Goal: Check status: Check status

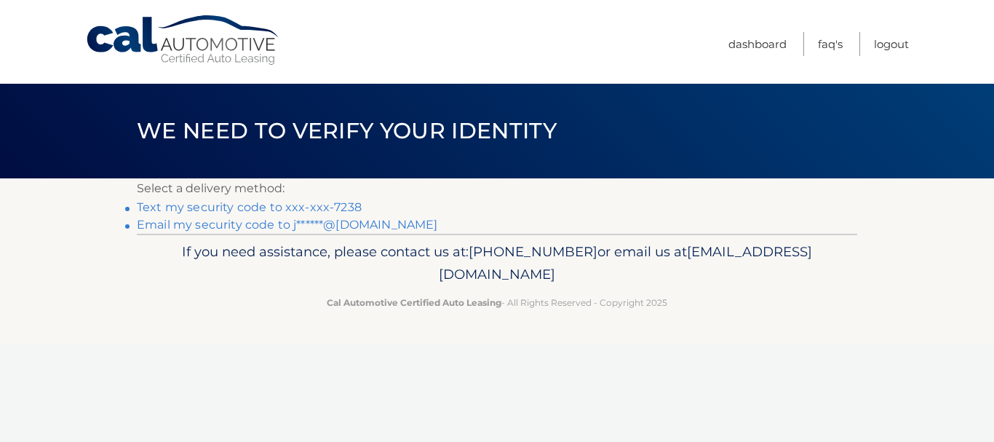
click at [301, 207] on link "Text my security code to xxx-xxx-7238" at bounding box center [249, 207] width 225 height 14
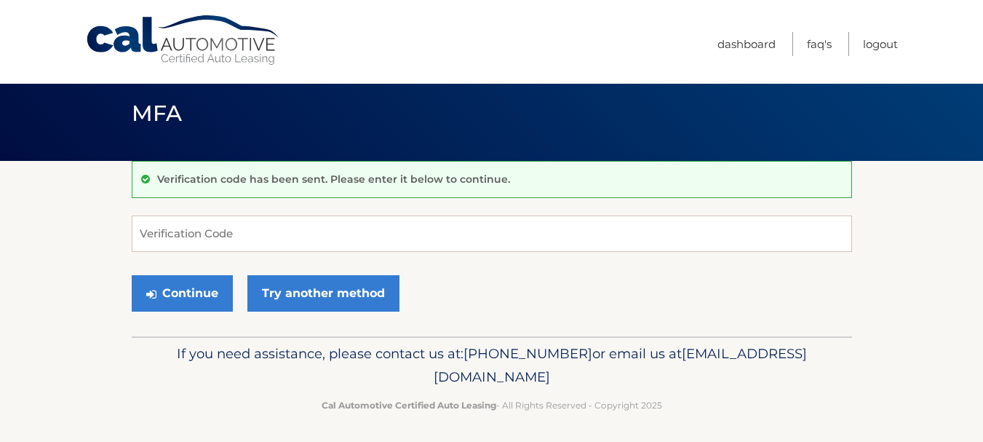
scroll to position [22, 0]
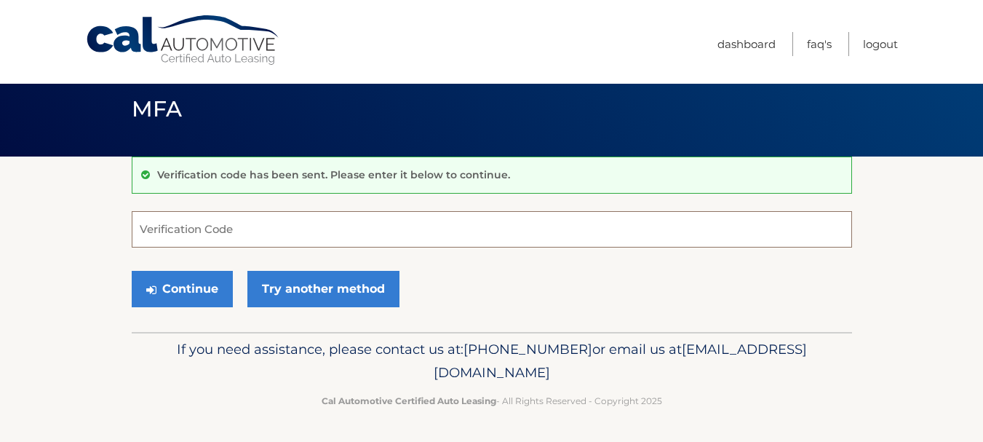
click at [405, 235] on input "Verification Code" at bounding box center [492, 229] width 721 height 36
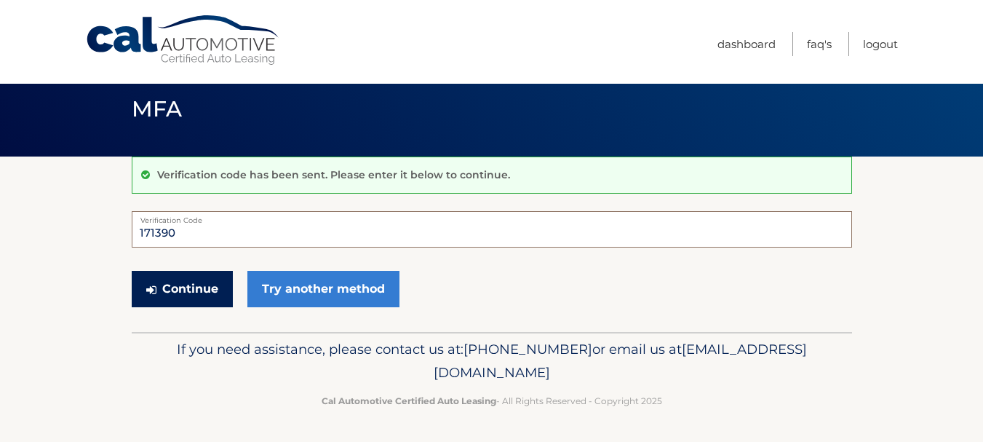
type input "171390"
click at [211, 284] on button "Continue" at bounding box center [182, 289] width 101 height 36
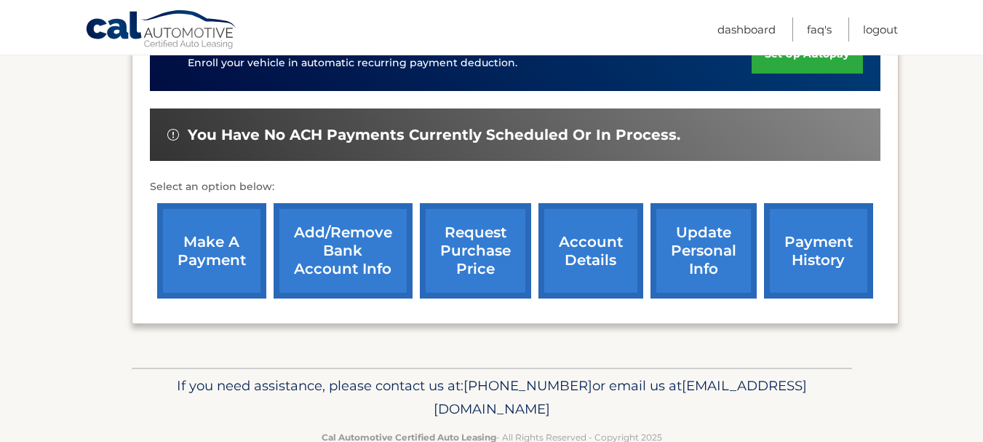
scroll to position [437, 0]
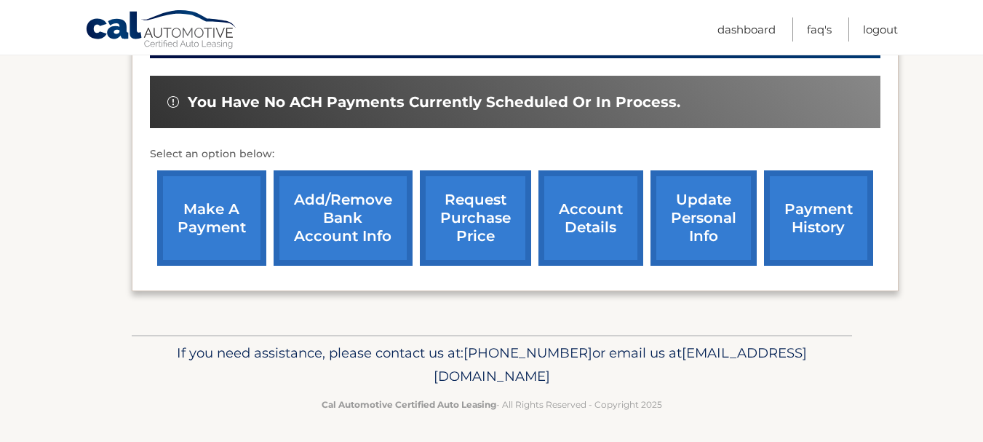
drag, startPoint x: 814, startPoint y: 215, endPoint x: 805, endPoint y: 215, distance: 8.8
click at [813, 214] on link "payment history" at bounding box center [818, 217] width 109 height 95
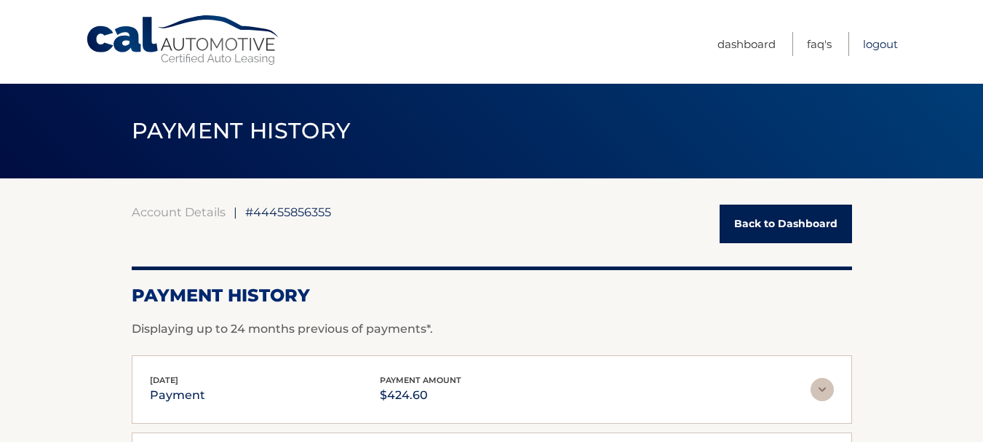
click at [871, 41] on link "Logout" at bounding box center [880, 44] width 35 height 24
